Goal: Transaction & Acquisition: Purchase product/service

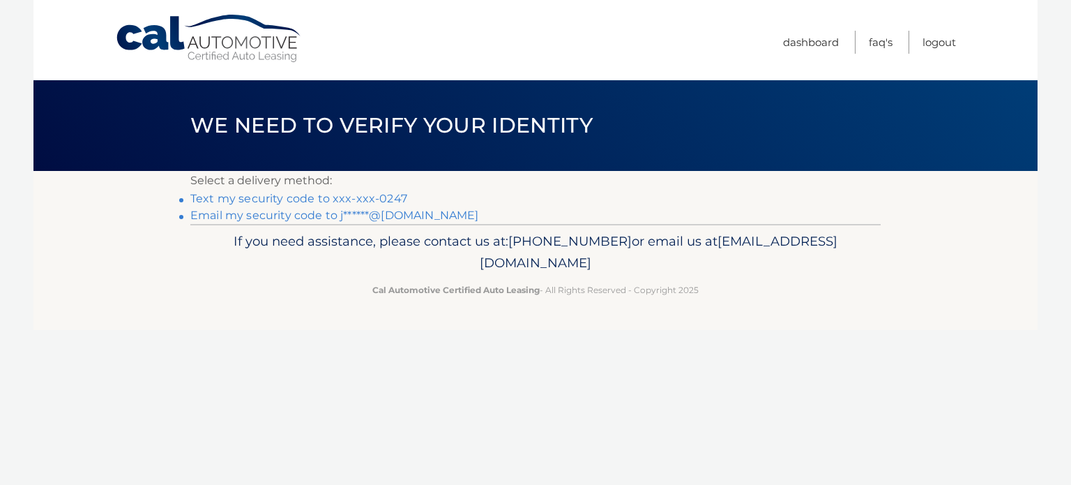
click at [315, 196] on link "Text my security code to xxx-xxx-0247" at bounding box center [298, 198] width 217 height 13
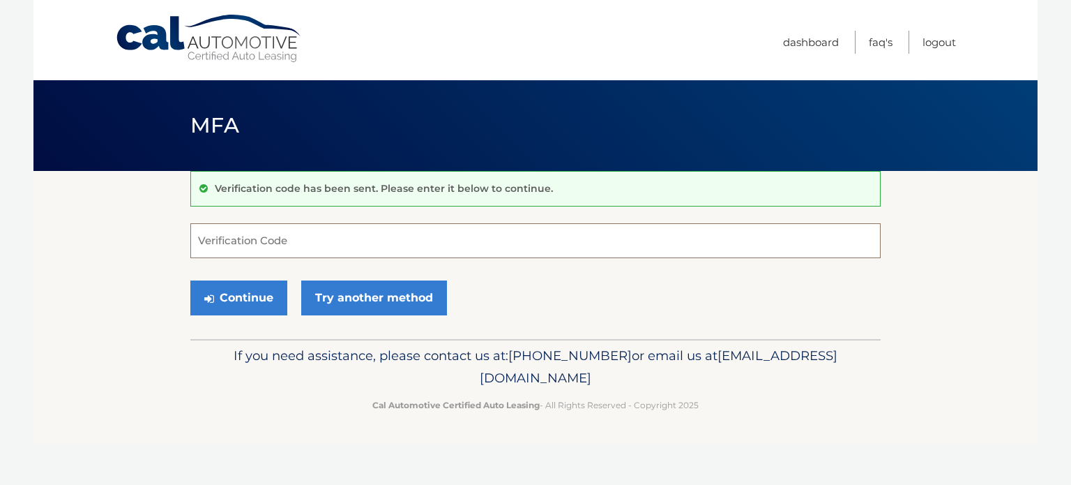
click at [327, 248] on input "Verification Code" at bounding box center [535, 240] width 691 height 35
type input "749974"
click at [539, 294] on div "Continue Try another method" at bounding box center [535, 298] width 691 height 47
click at [237, 294] on button "Continue" at bounding box center [238, 297] width 97 height 35
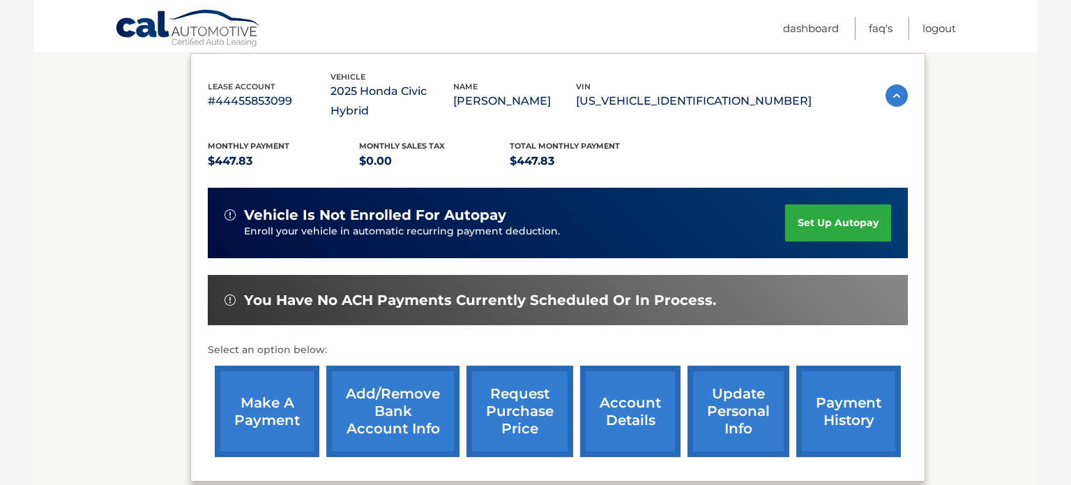
scroll to position [238, 0]
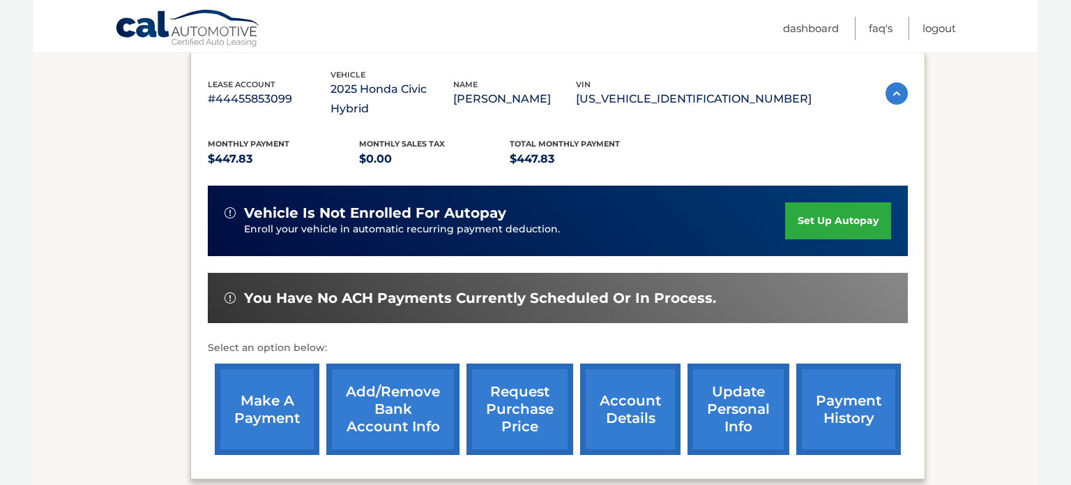
click at [252, 400] on link "make a payment" at bounding box center [267, 408] width 105 height 91
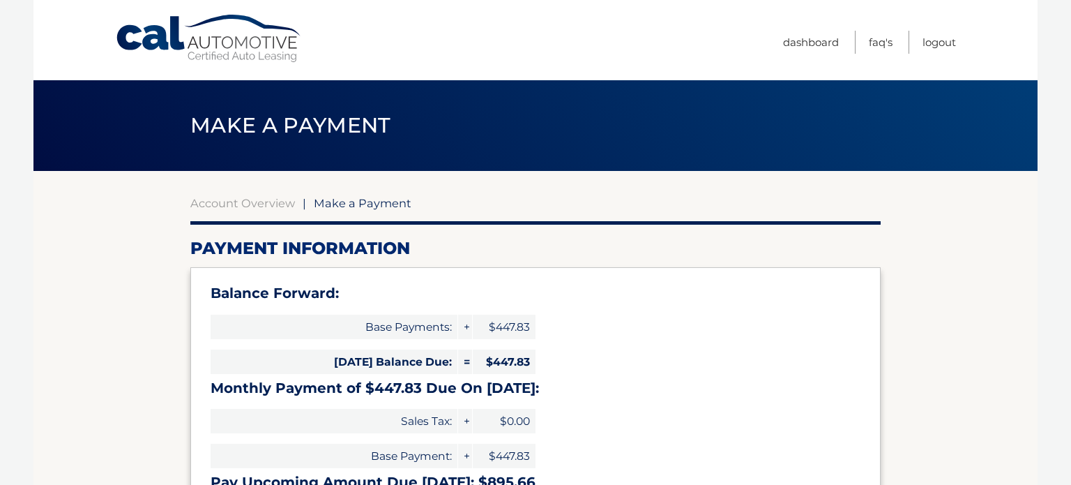
select select "M2ZlNjZjZTAtYjY0MS00YWI0LWFmNTgtZjhjODc3YzI3M2M3"
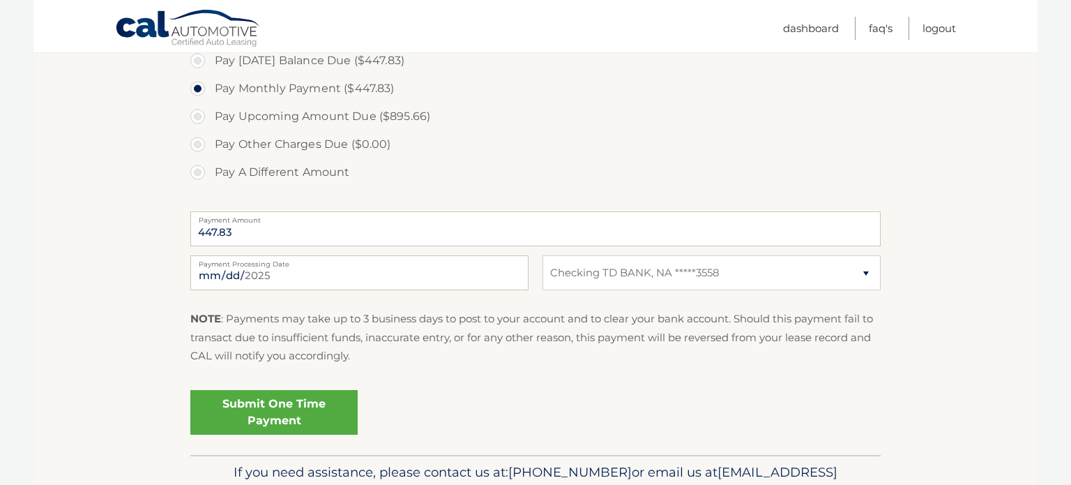
scroll to position [499, 0]
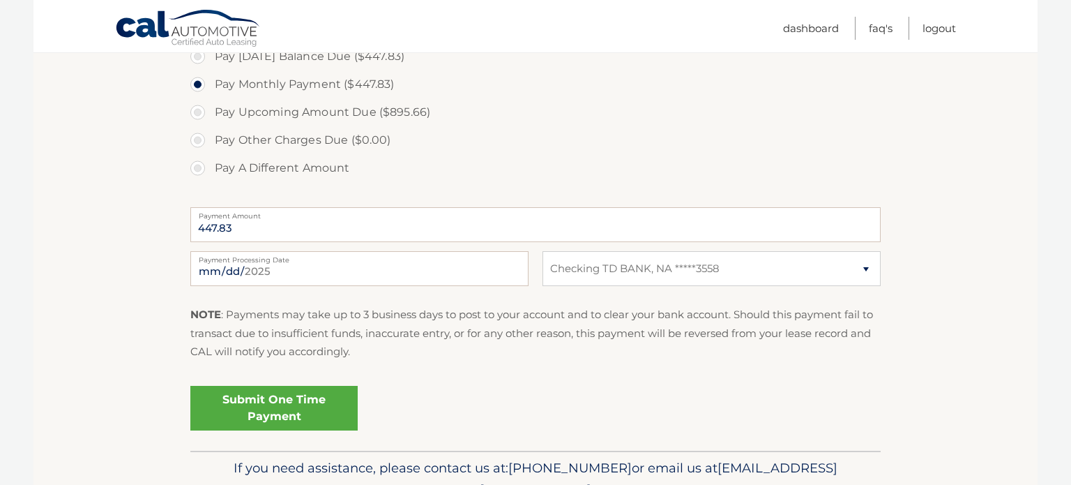
click at [292, 407] on link "Submit One Time Payment" at bounding box center [273, 408] width 167 height 45
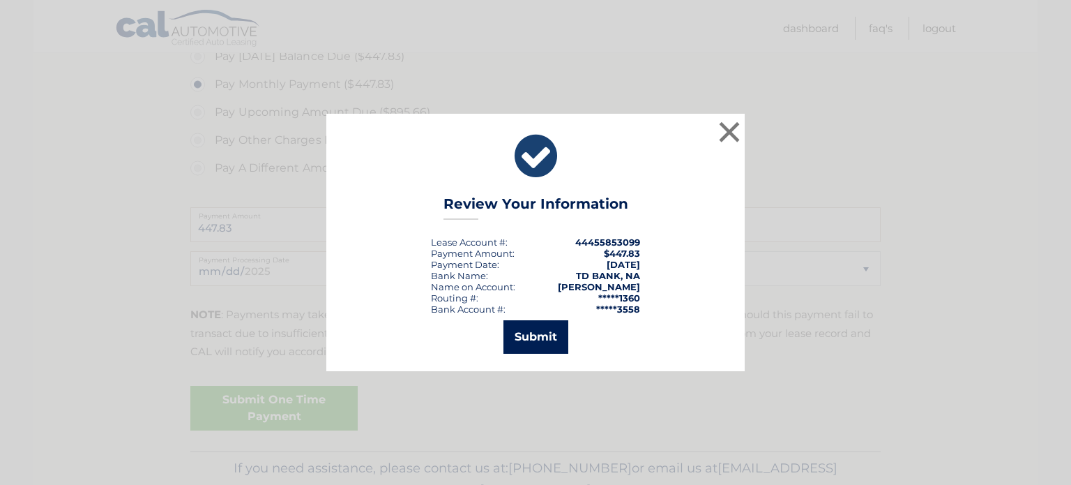
click at [545, 335] on button "Submit" at bounding box center [536, 336] width 65 height 33
